Goal: Task Accomplishment & Management: Complete application form

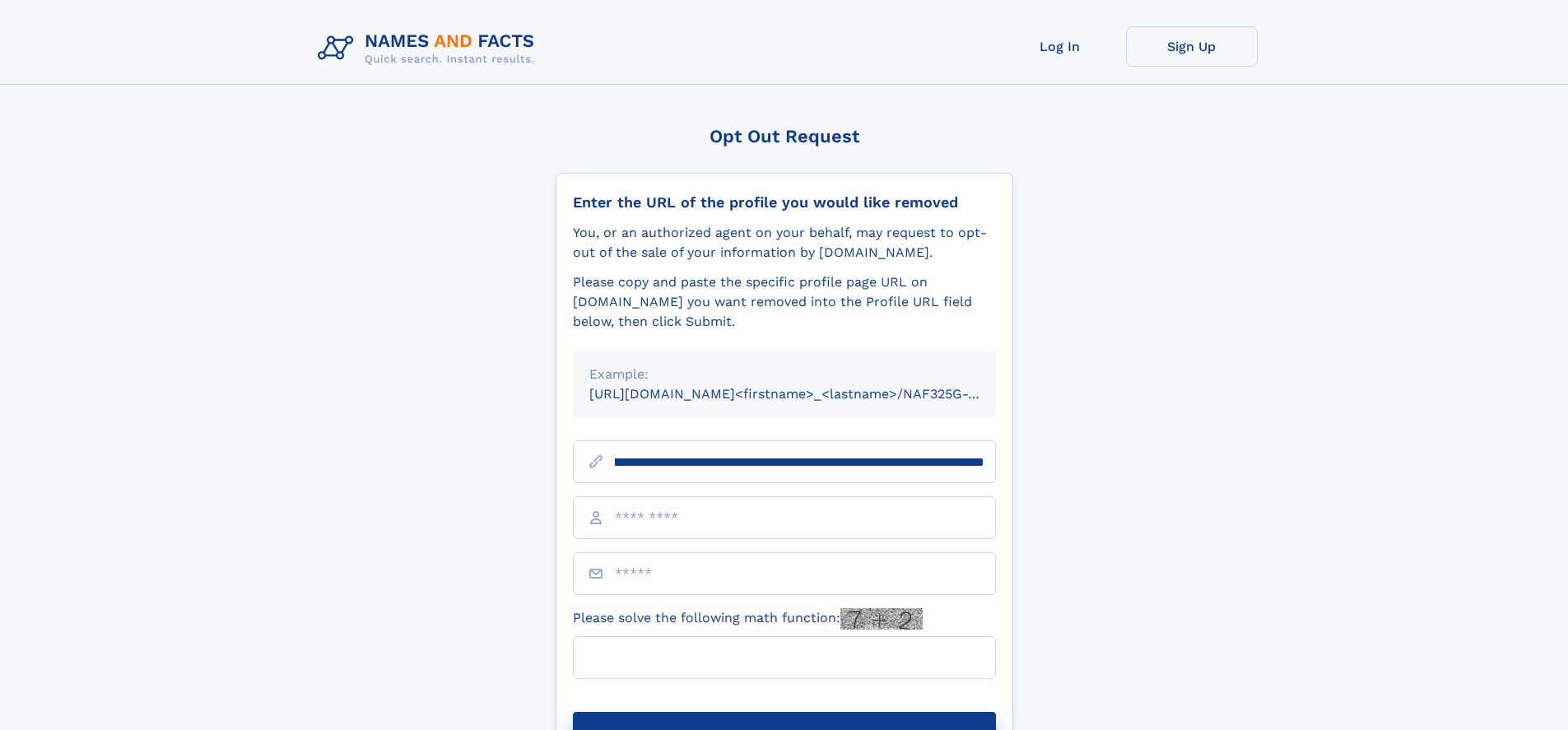
scroll to position [0, 176]
type input "**********"
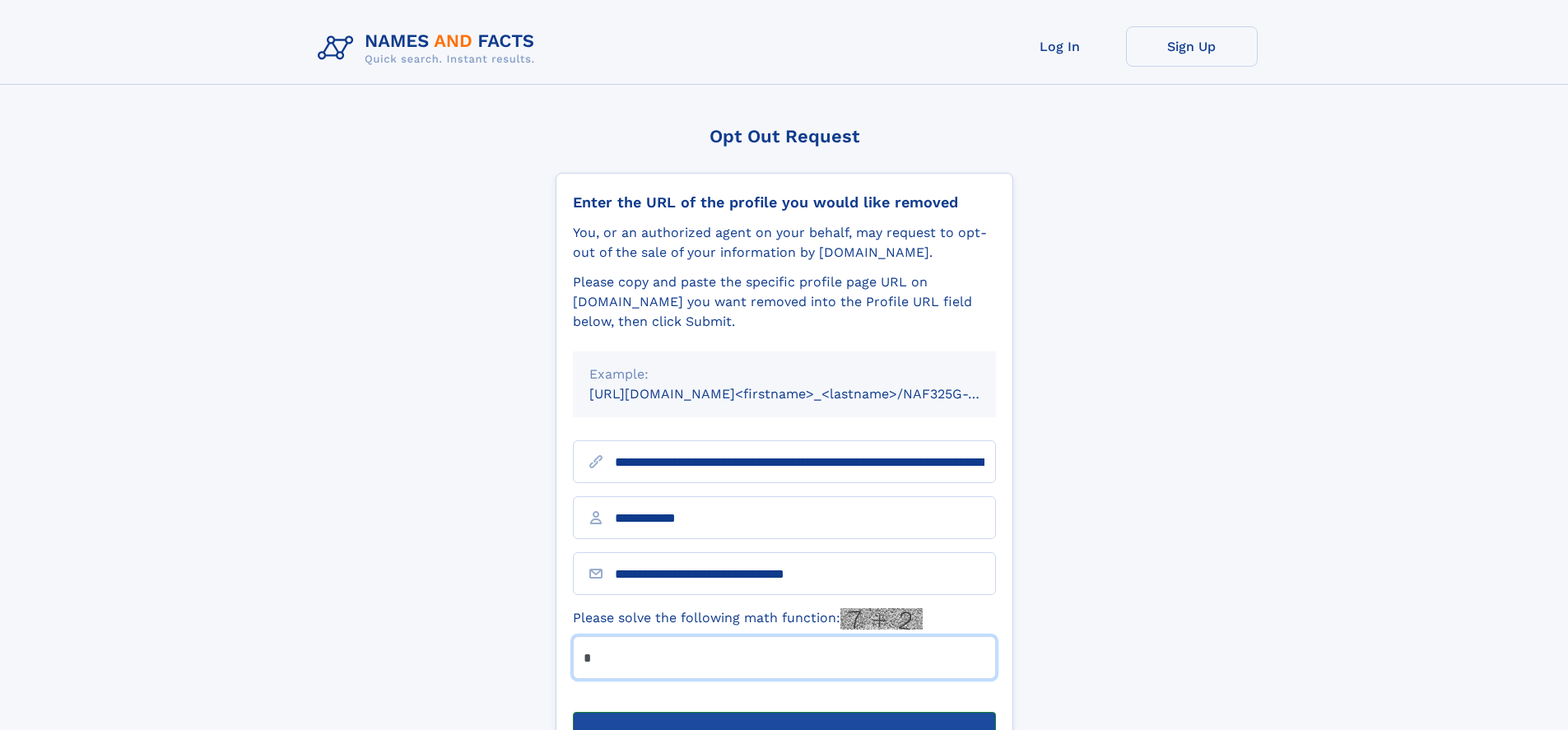
type input "*"
click at [784, 712] on button "Submit Opt Out Request" at bounding box center [784, 737] width 423 height 52
